Goal: Task Accomplishment & Management: Use online tool/utility

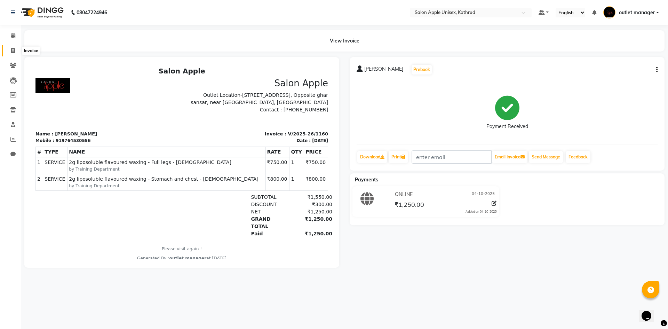
click at [11, 49] on icon at bounding box center [13, 50] width 4 height 5
select select "139"
select select "service"
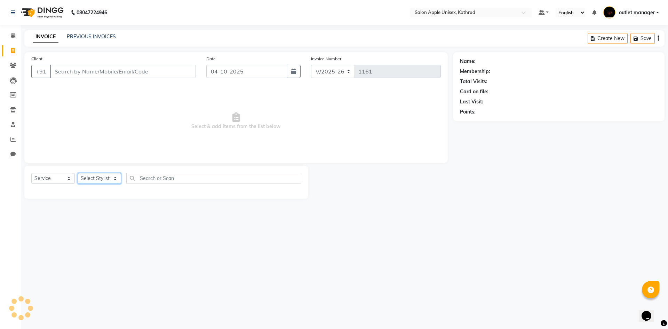
click at [98, 177] on select "Select Stylist" at bounding box center [99, 178] width 43 height 11
select select "76424"
click at [78, 173] on select "Select Stylist [PERSON_NAME] [PERSON_NAME] [PERSON_NAME] outlet manager [PERSON…" at bounding box center [106, 178] width 56 height 11
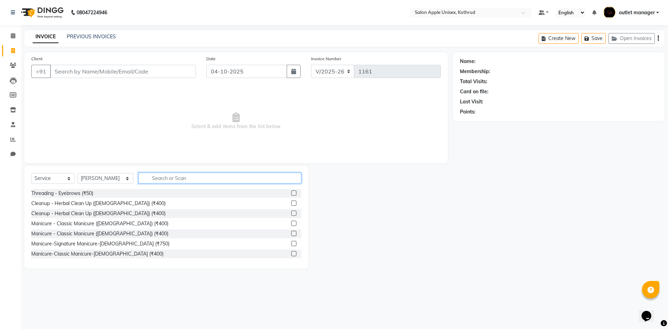
click at [152, 181] on input "text" at bounding box center [219, 178] width 163 height 11
click at [191, 171] on div "Select Service Product Membership Package Voucher Prepaid Gift Card Select Styl…" at bounding box center [166, 217] width 284 height 103
click at [163, 184] on div "Select Service Product Membership Package Voucher Prepaid Gift Card Select Styl…" at bounding box center [166, 181] width 270 height 16
click at [164, 176] on input "text" at bounding box center [219, 178] width 163 height 11
type input "matrix"
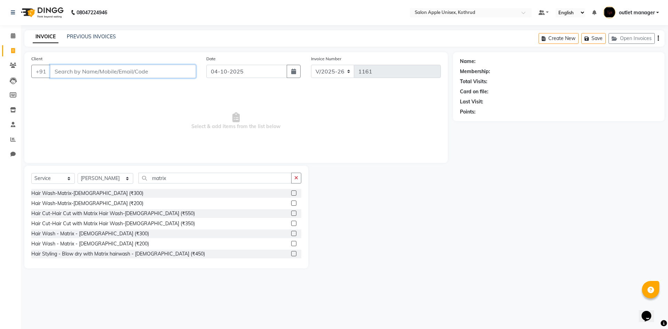
click at [146, 73] on input "Client" at bounding box center [123, 71] width 146 height 13
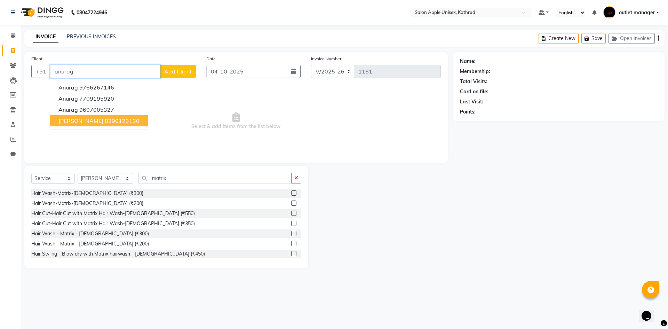
click at [94, 125] on button "[PERSON_NAME] 8390123130" at bounding box center [99, 120] width 98 height 11
type input "8390123130"
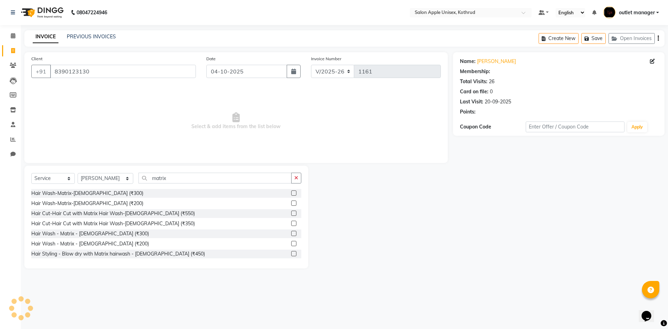
select select "1: Object"
click at [103, 72] on input "8390123130" at bounding box center [123, 71] width 146 height 13
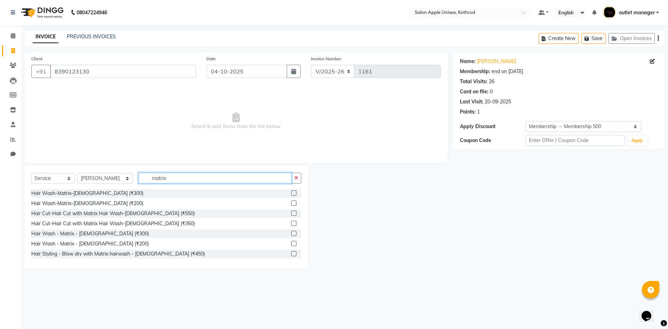
click at [198, 178] on input "matrix" at bounding box center [214, 178] width 153 height 11
click at [291, 203] on label at bounding box center [293, 202] width 5 height 5
click at [291, 203] on input "checkbox" at bounding box center [293, 203] width 5 height 5
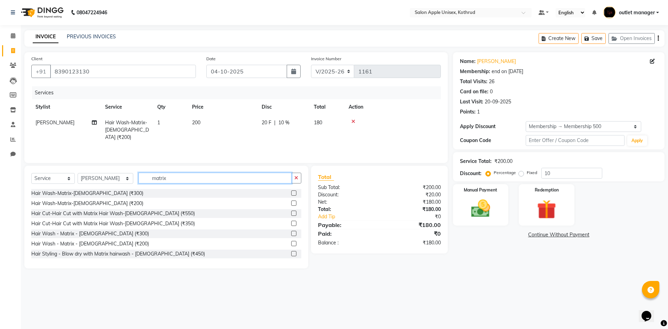
checkbox input "false"
drag, startPoint x: 209, startPoint y: 177, endPoint x: 63, endPoint y: 173, distance: 145.5
click at [68, 175] on div "Select Service Product Membership Package Voucher Prepaid Gift Card Select Styl…" at bounding box center [166, 181] width 270 height 16
type input "2"
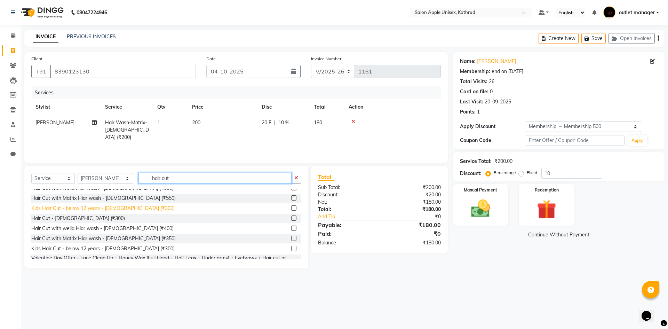
scroll to position [139, 0]
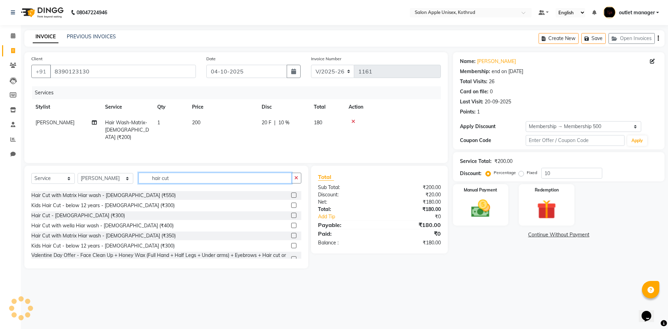
type input "hair cut"
click at [291, 216] on label at bounding box center [293, 215] width 5 height 5
click at [291, 216] on input "checkbox" at bounding box center [293, 215] width 5 height 5
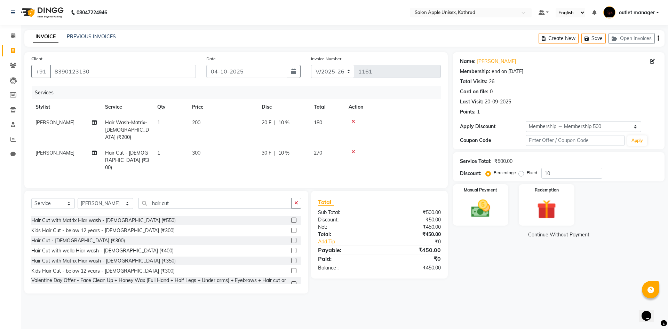
checkbox input "false"
drag, startPoint x: 216, startPoint y: 184, endPoint x: 198, endPoint y: 192, distance: 20.4
click at [213, 191] on div "Select Service Product Membership Package Voucher Prepaid Gift Card Select Styl…" at bounding box center [166, 242] width 284 height 103
click at [393, 149] on td at bounding box center [393, 160] width 96 height 30
drag, startPoint x: 176, startPoint y: 194, endPoint x: 84, endPoint y: 188, distance: 92.1
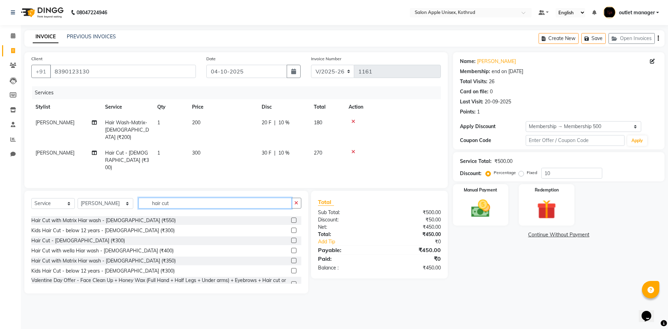
click at [96, 198] on div "Select Service Product Membership Package Voucher Prepaid Gift Card Select Styl…" at bounding box center [166, 206] width 270 height 16
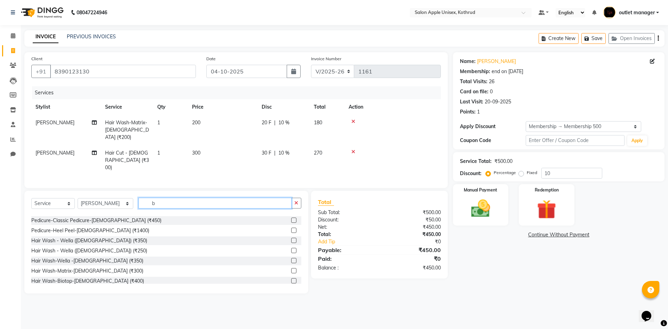
scroll to position [0, 0]
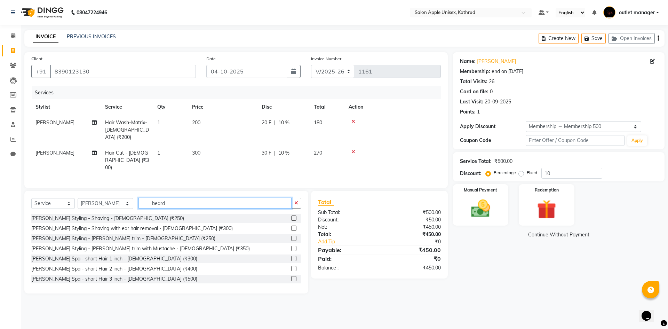
type input "beard"
click at [291, 215] on label at bounding box center [293, 217] width 5 height 5
click at [291, 216] on input "checkbox" at bounding box center [293, 218] width 5 height 5
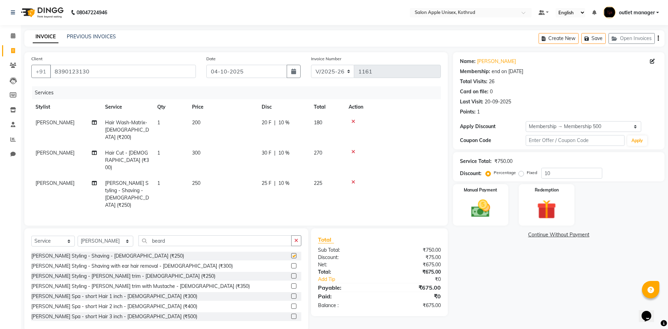
checkbox input "false"
click at [569, 175] on input "10" at bounding box center [571, 173] width 61 height 11
type input "1"
type input "10"
drag, startPoint x: 569, startPoint y: 175, endPoint x: 472, endPoint y: 185, distance: 97.6
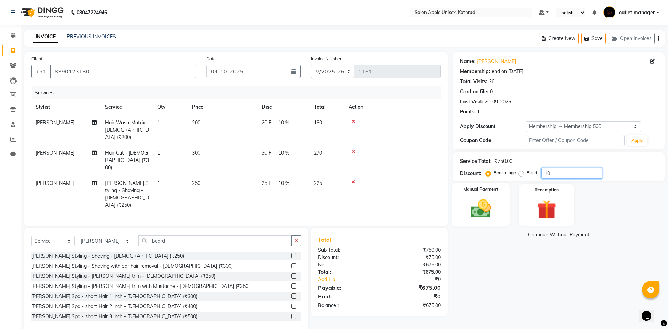
click at [472, 185] on div "Name: [PERSON_NAME] Membership: end on [DATE] Total Visits: 26 Card on file: 0 …" at bounding box center [561, 191] width 217 height 279
click at [527, 172] on label "Fixed" at bounding box center [532, 172] width 10 height 6
click at [521, 172] on input "Fixed" at bounding box center [522, 172] width 5 height 5
radio input "true"
click at [563, 172] on input "10" at bounding box center [571, 173] width 61 height 11
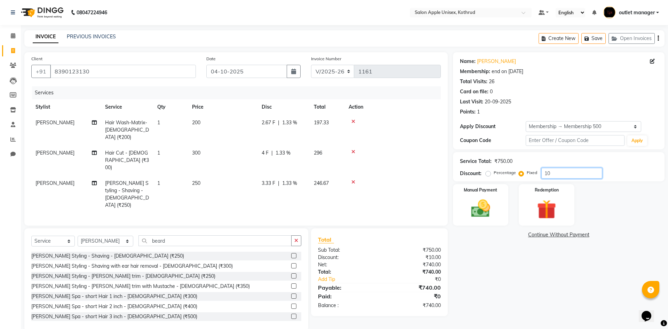
type input "1"
click at [569, 173] on input "200" at bounding box center [571, 173] width 61 height 11
type input "250"
click at [490, 196] on div "Manual Payment" at bounding box center [481, 204] width 58 height 43
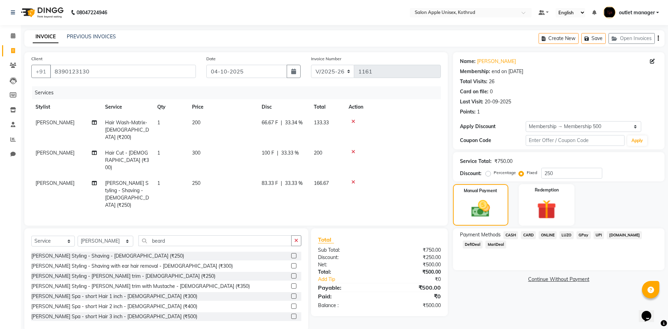
click at [545, 232] on span "ONLINE" at bounding box center [548, 235] width 18 height 8
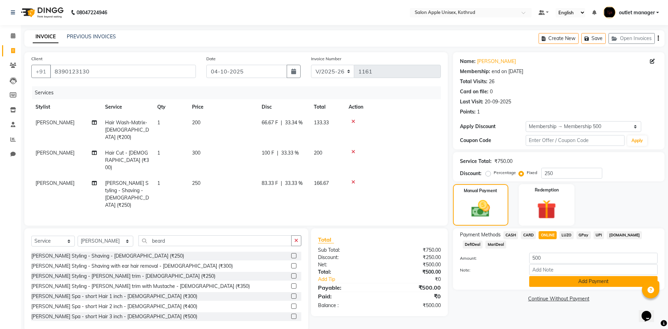
click at [570, 285] on button "Add Payment" at bounding box center [593, 281] width 128 height 11
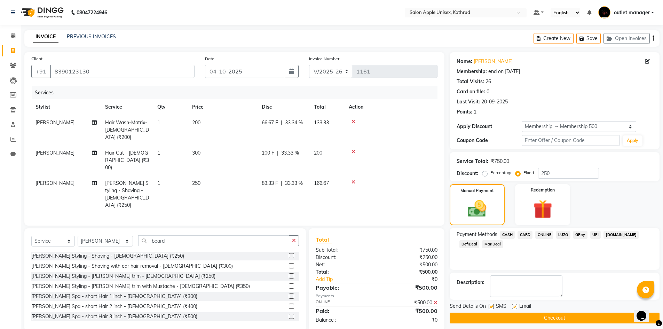
click at [581, 318] on button "Checkout" at bounding box center [555, 317] width 210 height 11
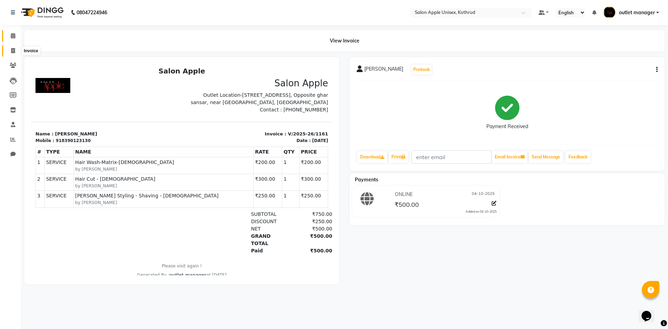
click at [11, 48] on icon at bounding box center [13, 50] width 4 height 5
select select "service"
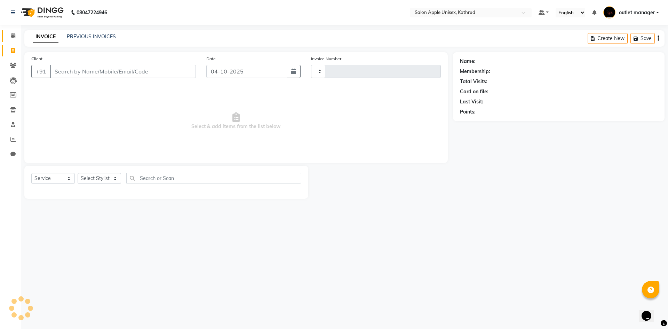
type input "1162"
select select "139"
click at [11, 33] on span at bounding box center [13, 36] width 12 height 8
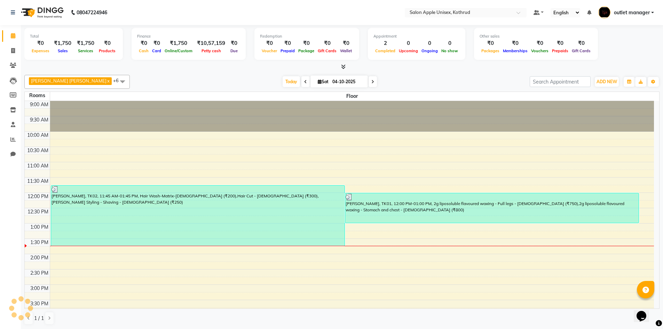
scroll to position [123, 0]
